Goal: Information Seeking & Learning: Understand process/instructions

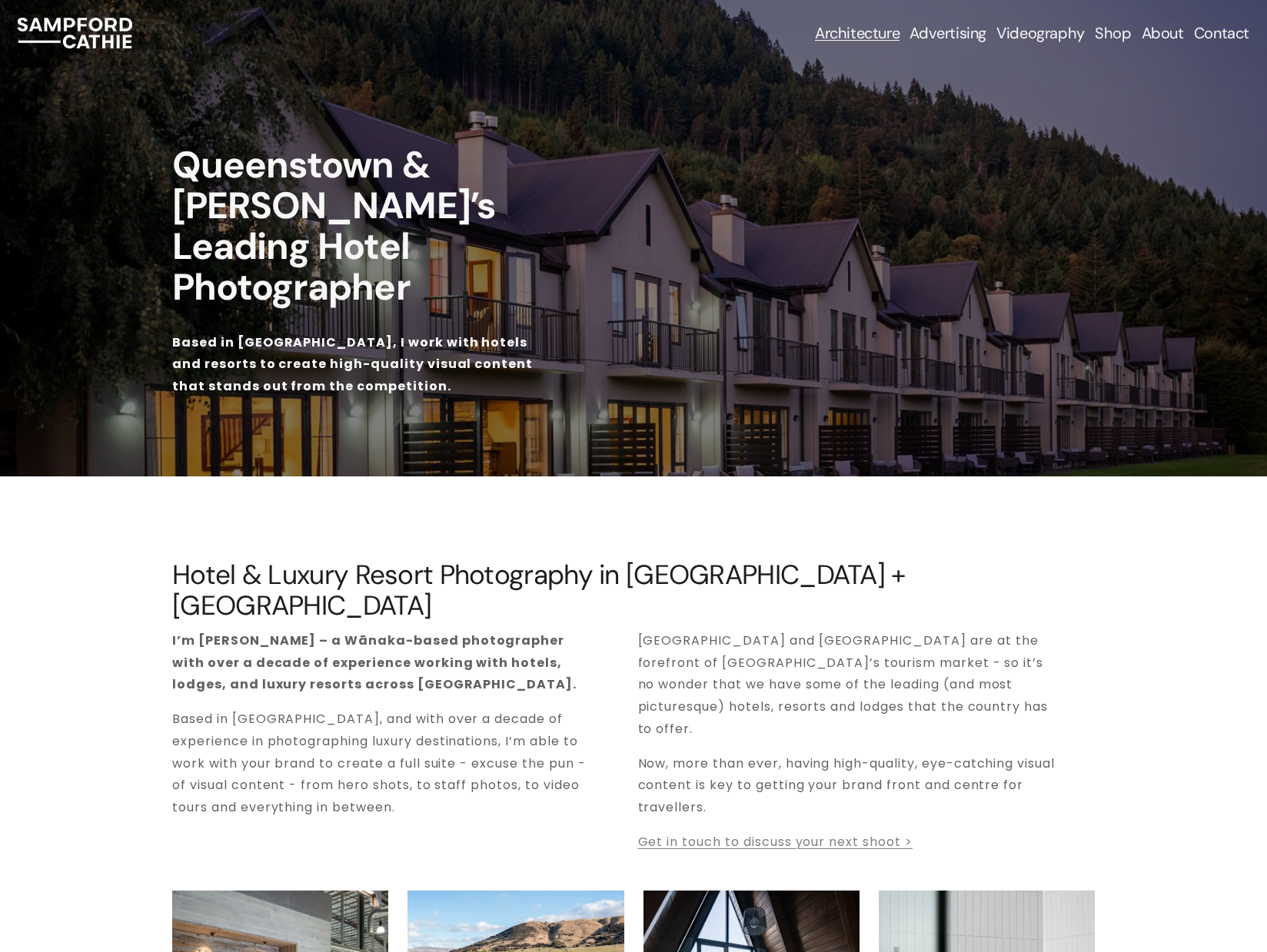
click at [1221, 35] on link "Contact" at bounding box center [1221, 32] width 56 height 21
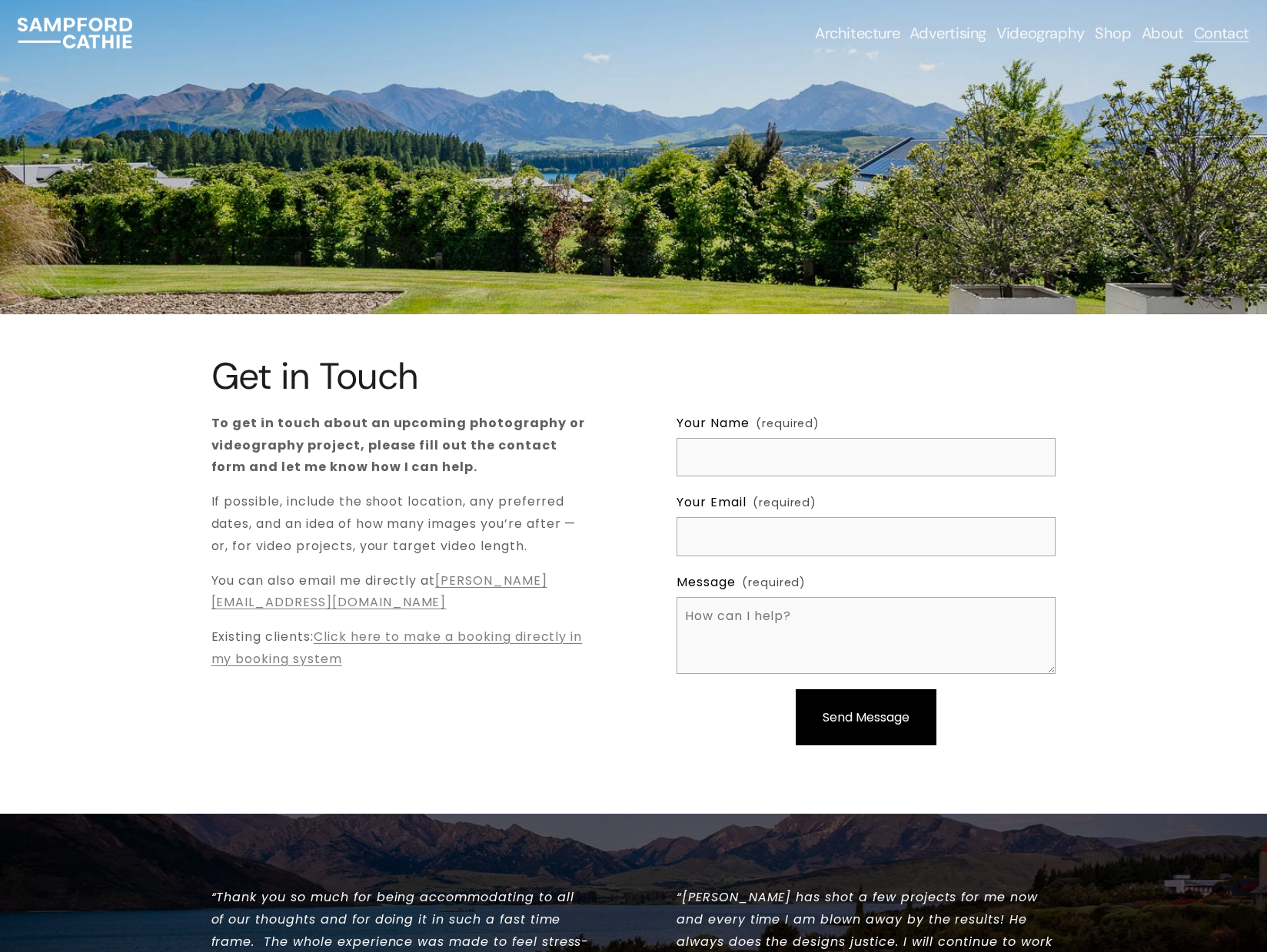
click at [359, 604] on link "sam@sampfordcathie.com" at bounding box center [380, 591] width 336 height 40
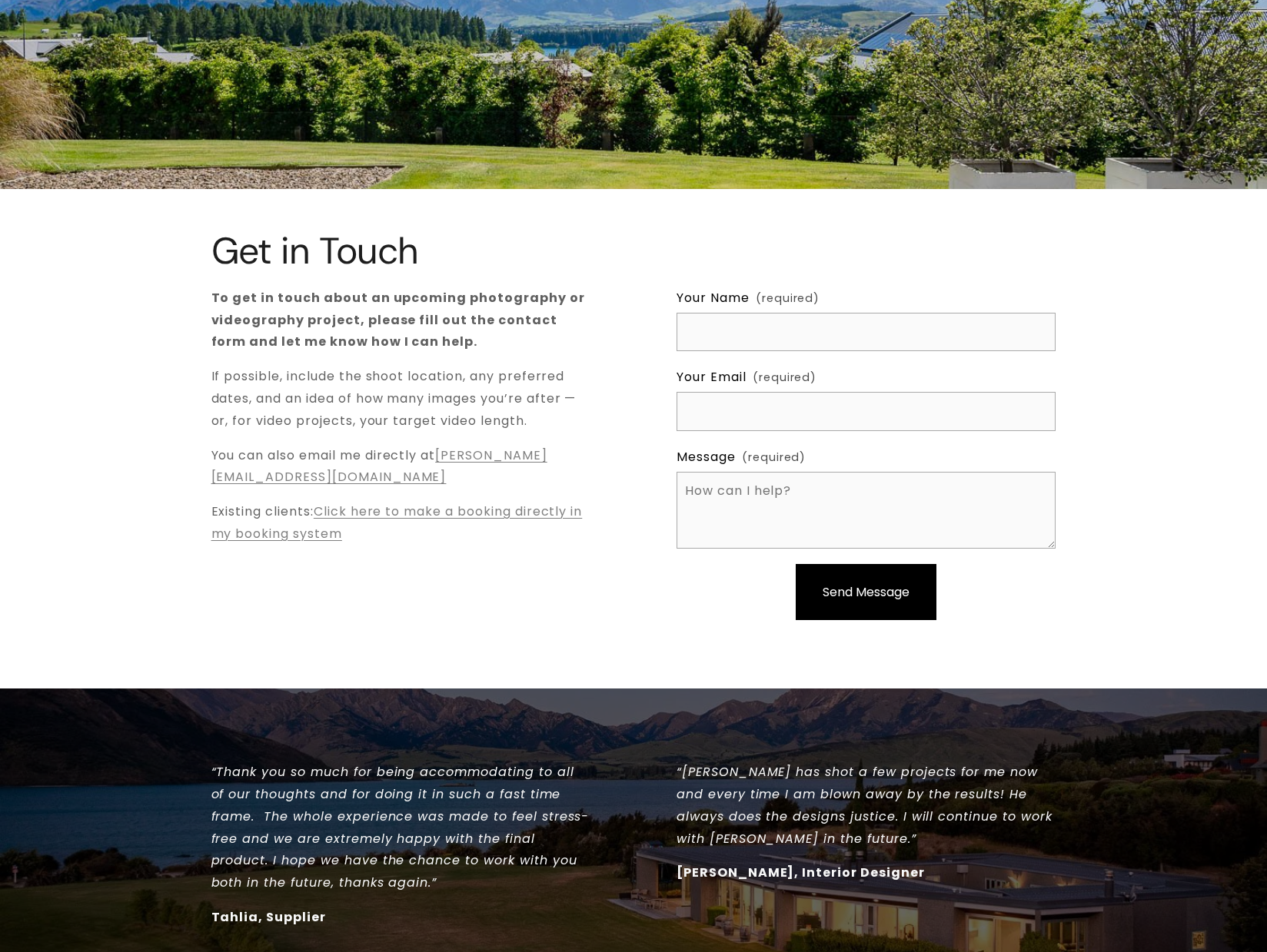
scroll to position [225, 0]
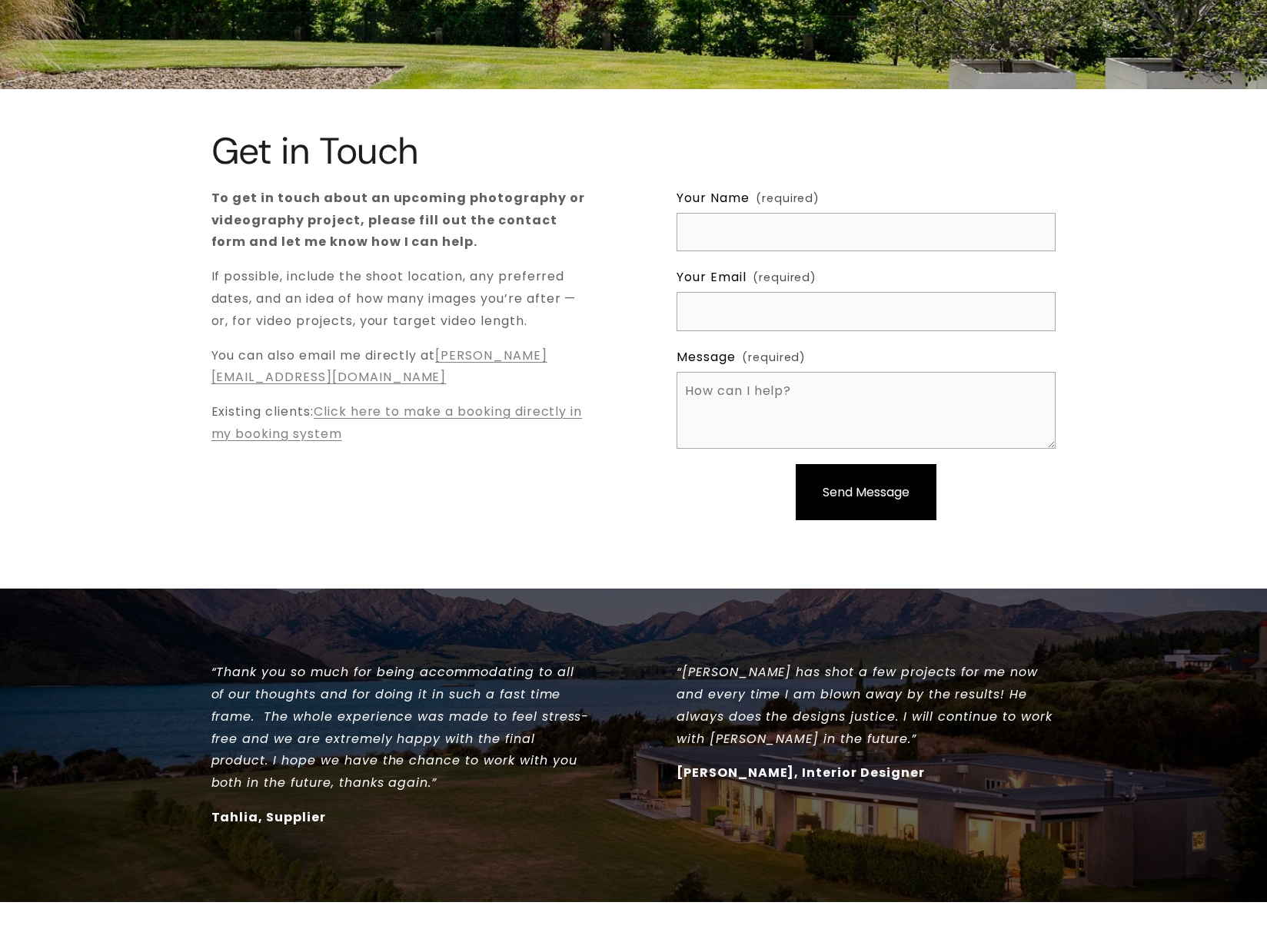
click at [430, 409] on link "Click here to make a booking directly in my booking system" at bounding box center [397, 423] width 371 height 40
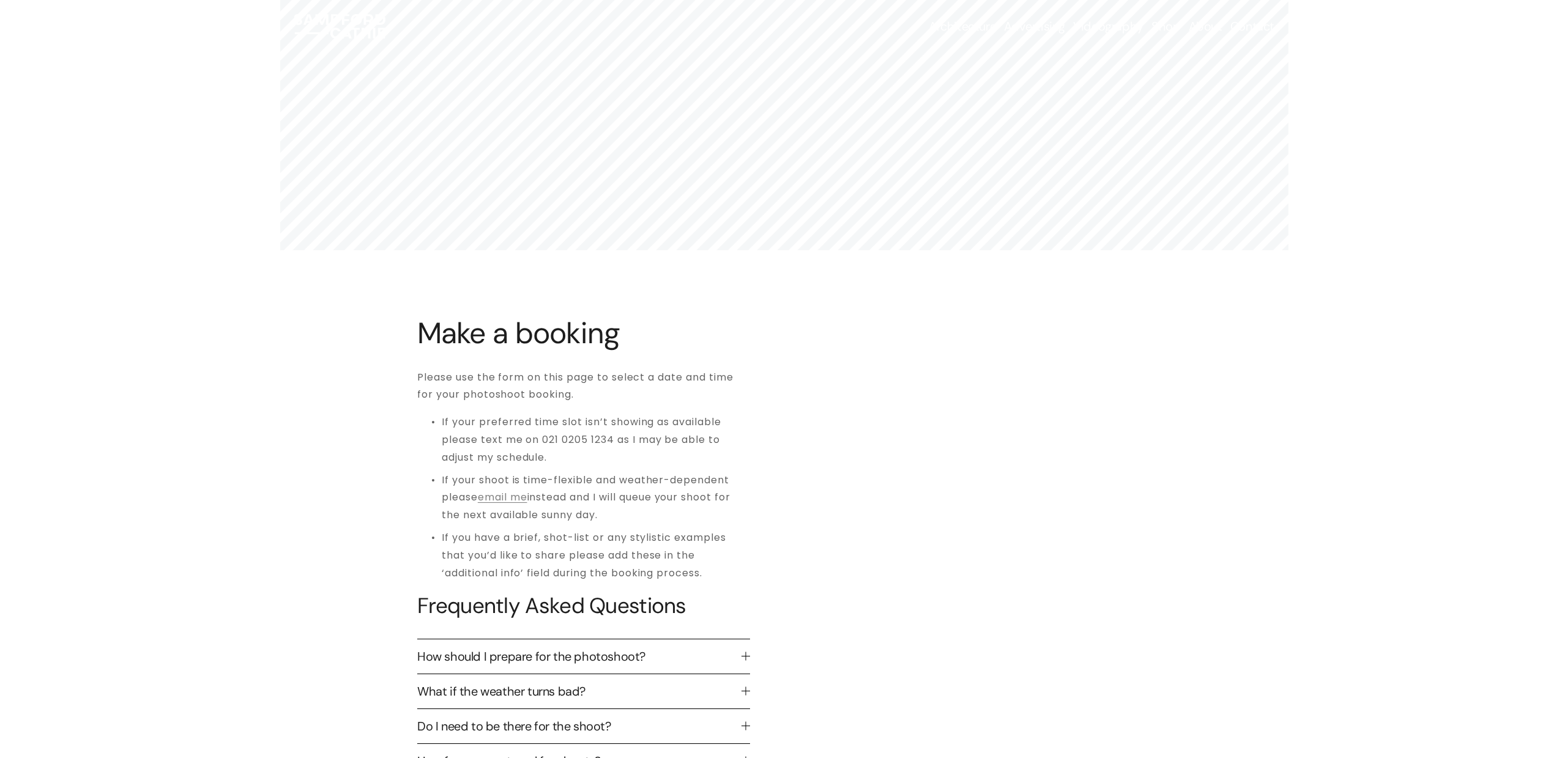
scroll to position [258, 0]
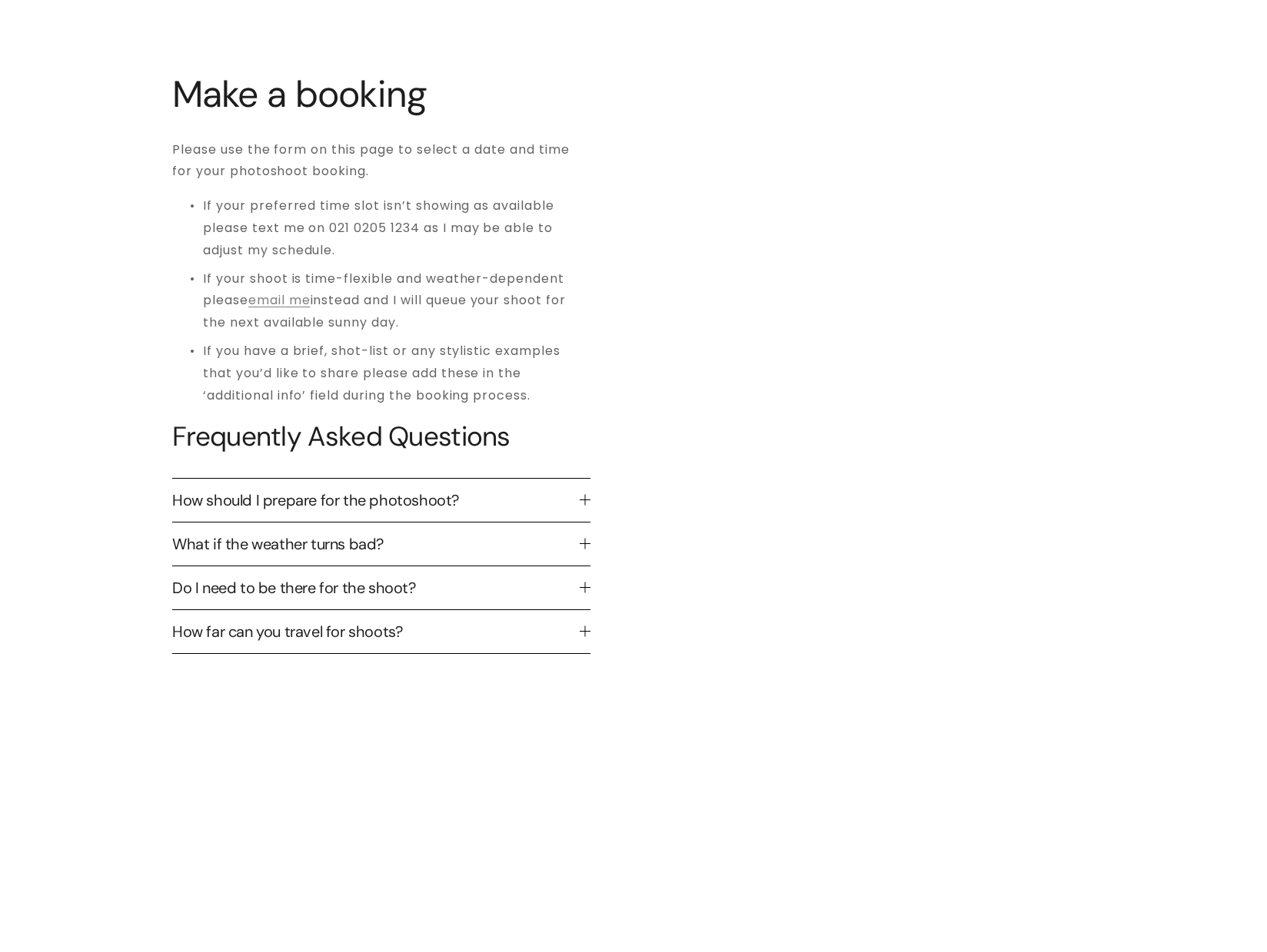
click at [527, 507] on span "How should I prepare for the photoshoot?" at bounding box center [376, 500] width 407 height 20
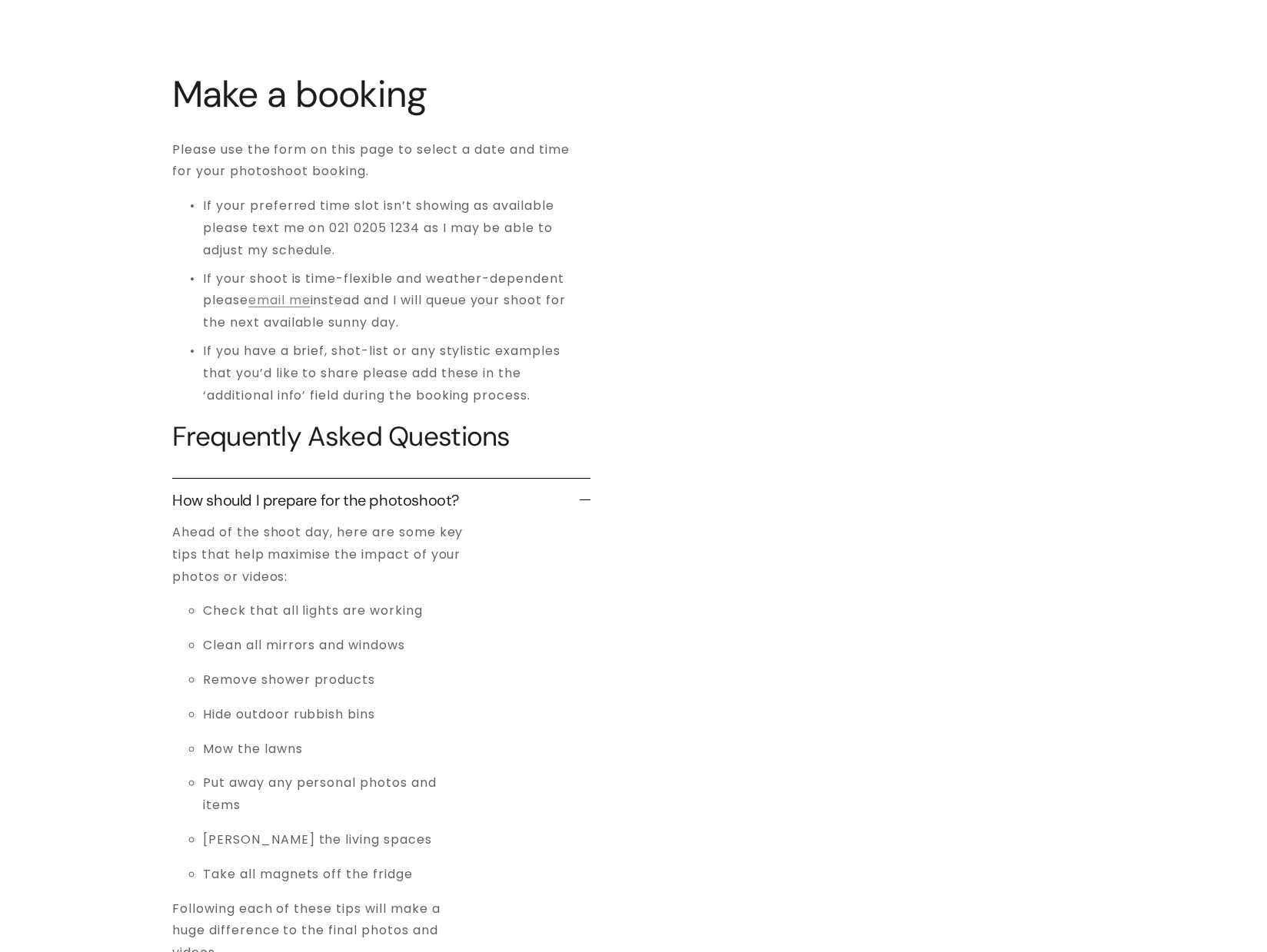
click at [527, 507] on span "How should I prepare for the photoshoot?" at bounding box center [376, 500] width 407 height 20
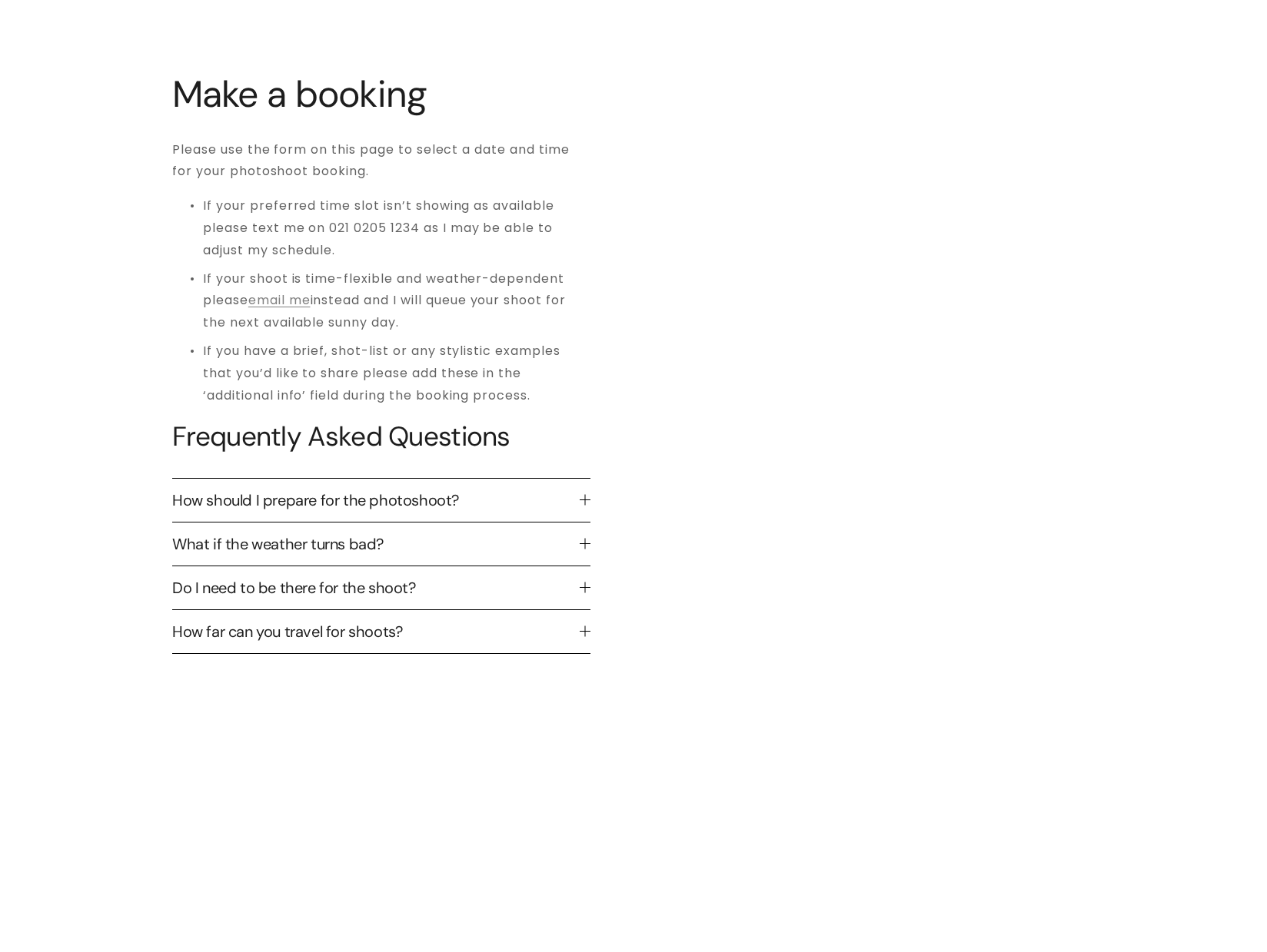
click at [510, 549] on span "What if the weather turns bad?" at bounding box center [376, 543] width 407 height 20
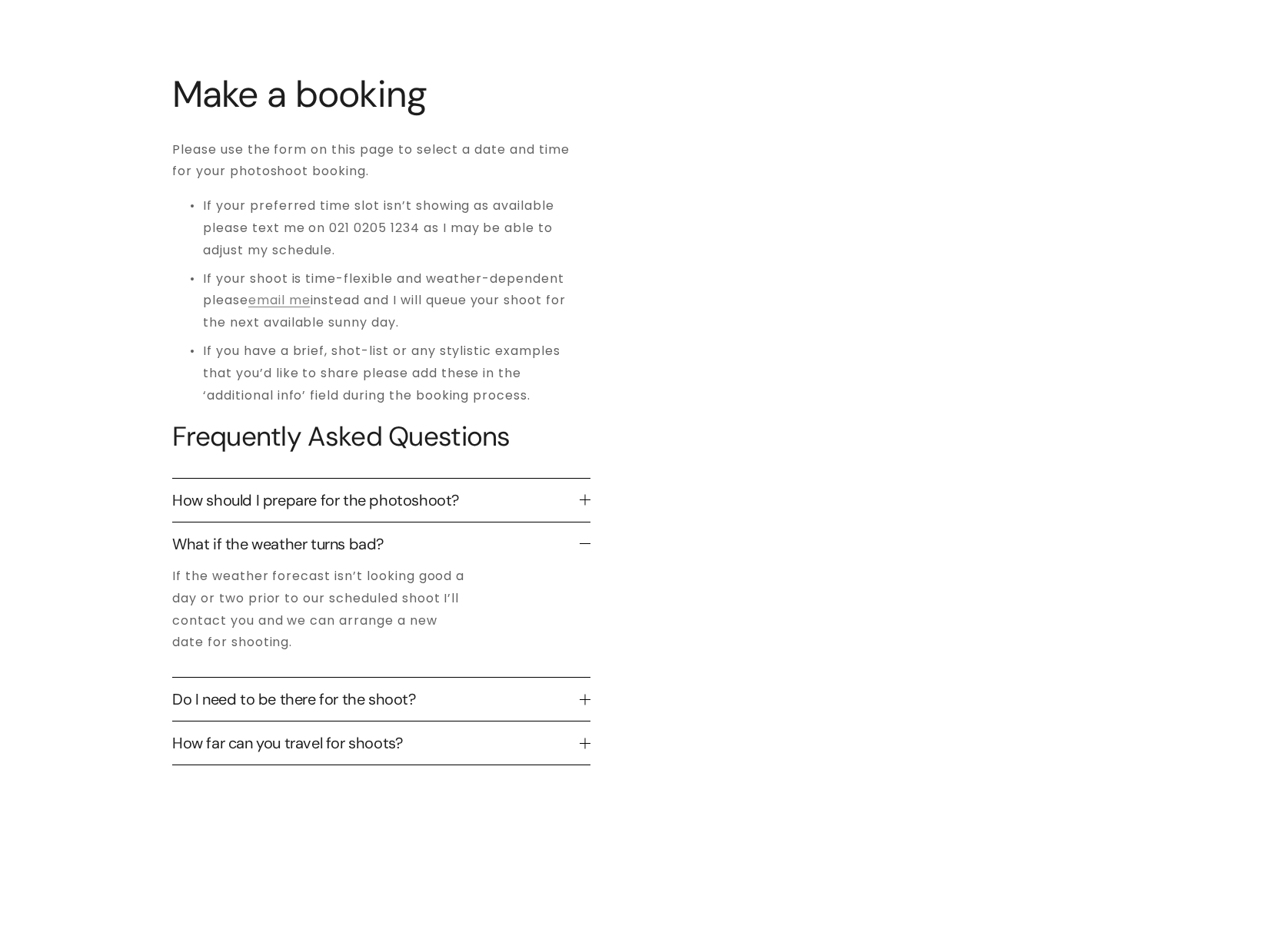
click at [510, 549] on span "What if the weather turns bad?" at bounding box center [376, 543] width 407 height 20
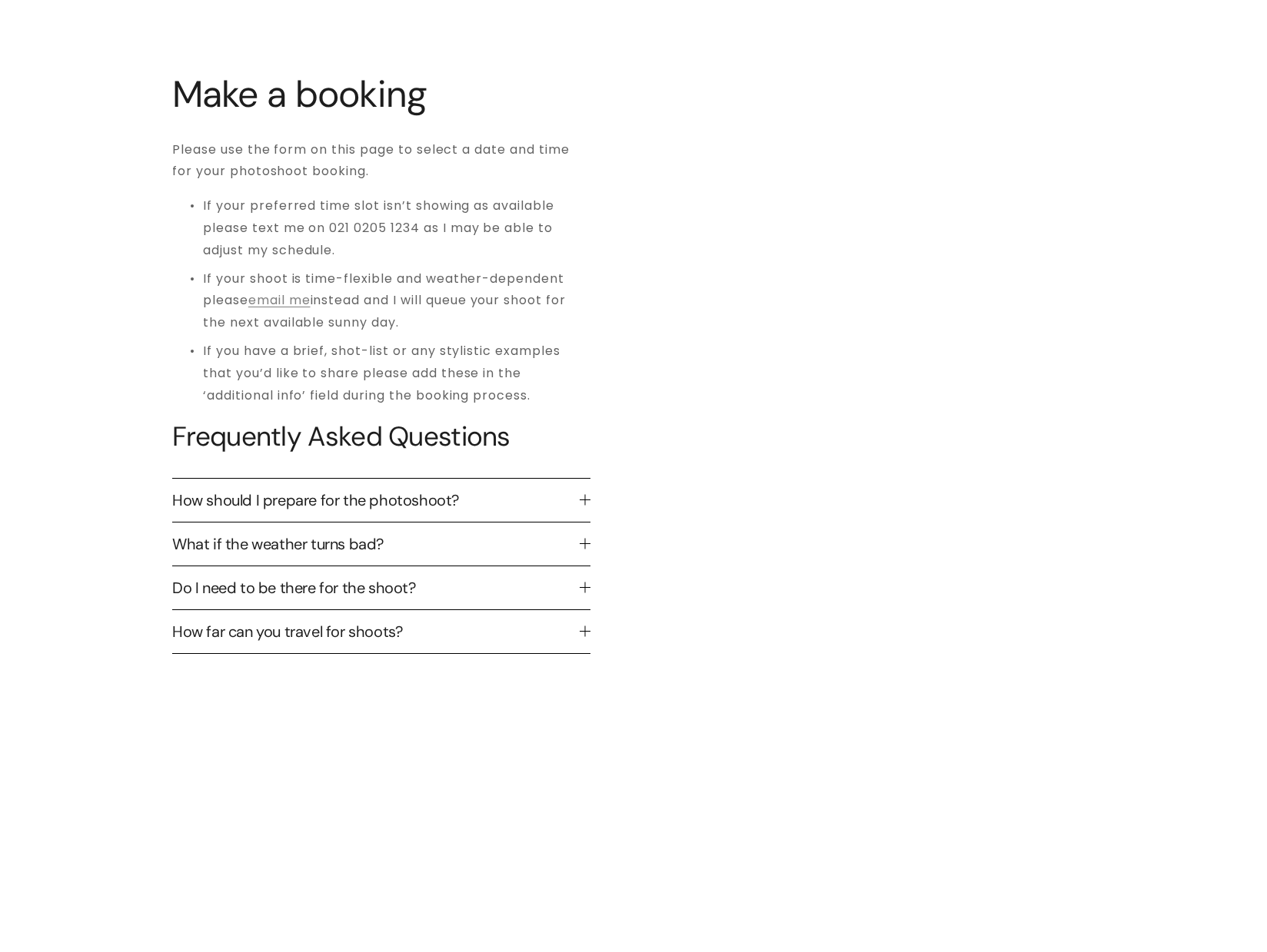
click at [487, 618] on button "How far can you travel for shoots?" at bounding box center [381, 631] width 418 height 43
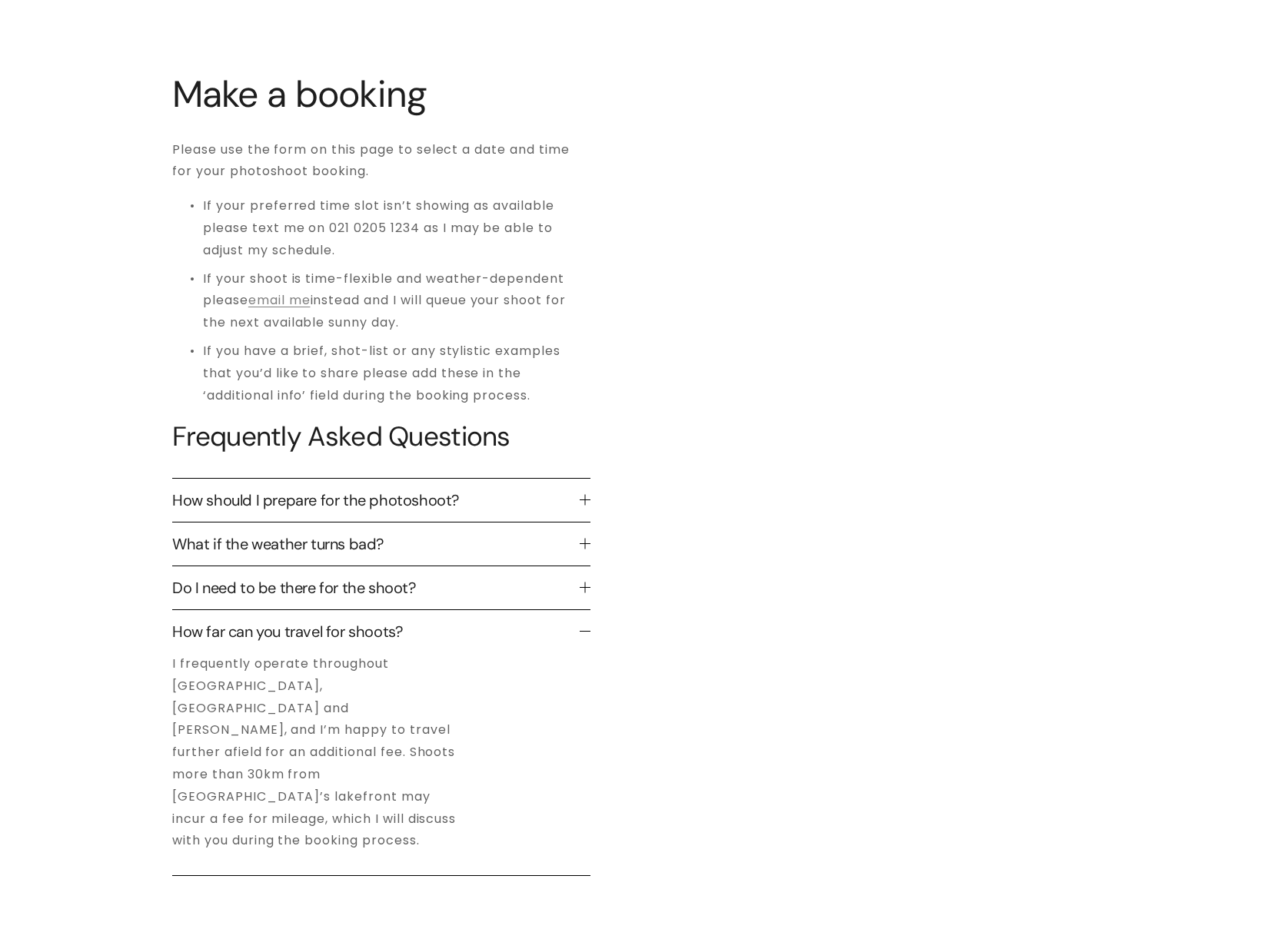
click at [489, 598] on button "Do I need to be there for the shoot?" at bounding box center [381, 587] width 418 height 43
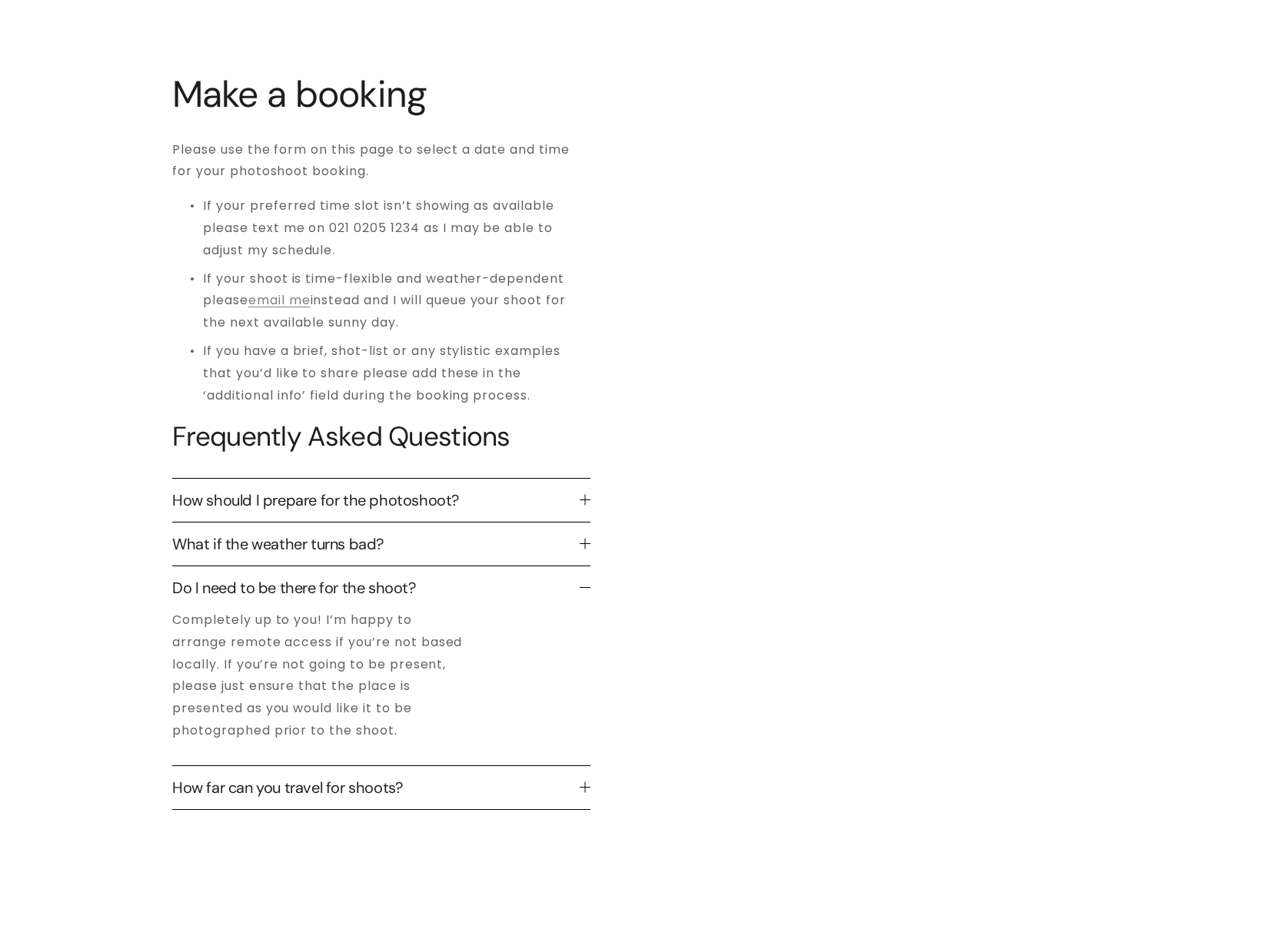
click at [832, 33] on div "Make a booking Please use the form on this page to select a date and time for y…" at bounding box center [633, 950] width 1267 height 1920
